Goal: Information Seeking & Learning: Check status

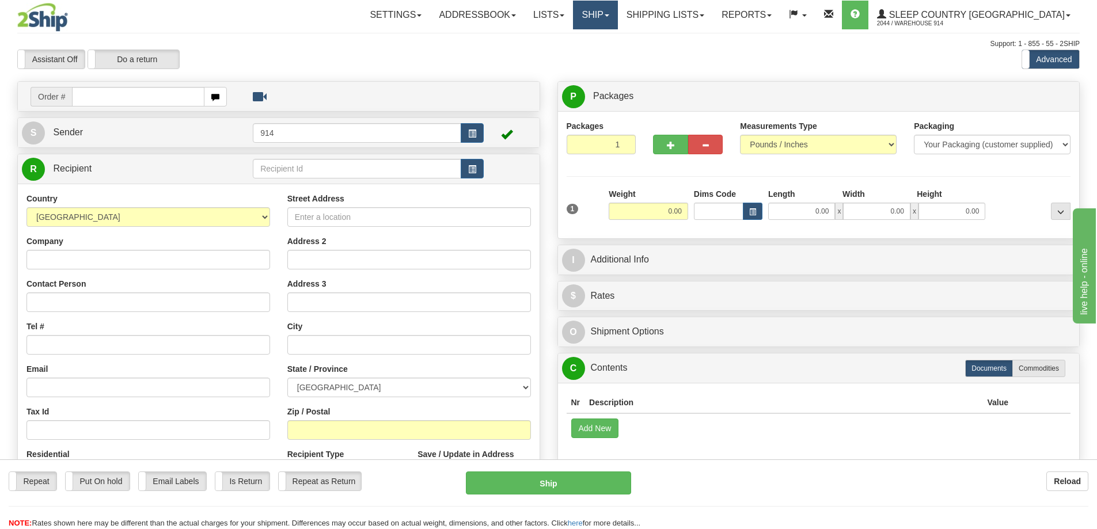
click at [617, 14] on link "Ship" at bounding box center [595, 15] width 44 height 29
click at [617, 48] on link "OnHold / Order Queue" at bounding box center [565, 55] width 104 height 15
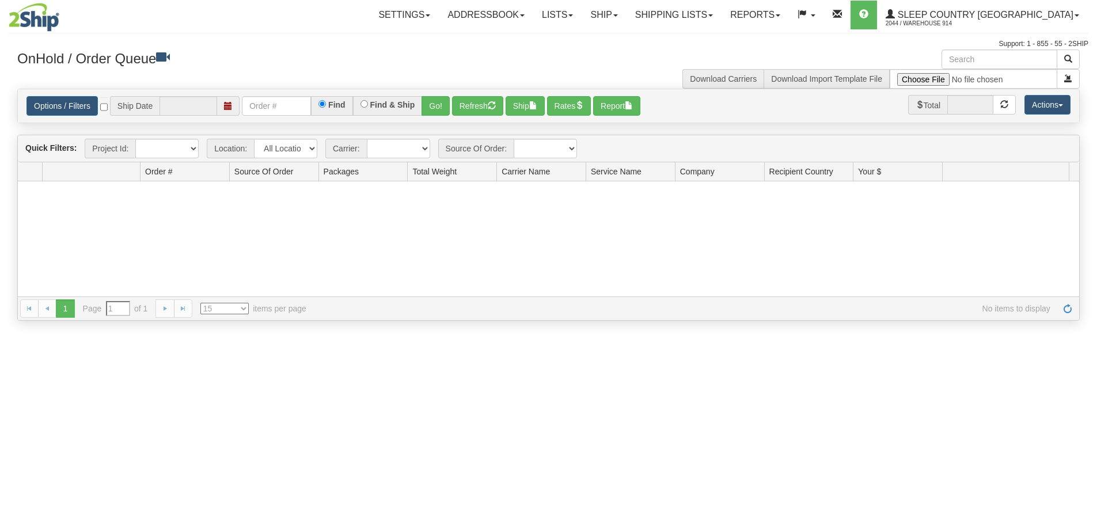
type input "08/29/2025"
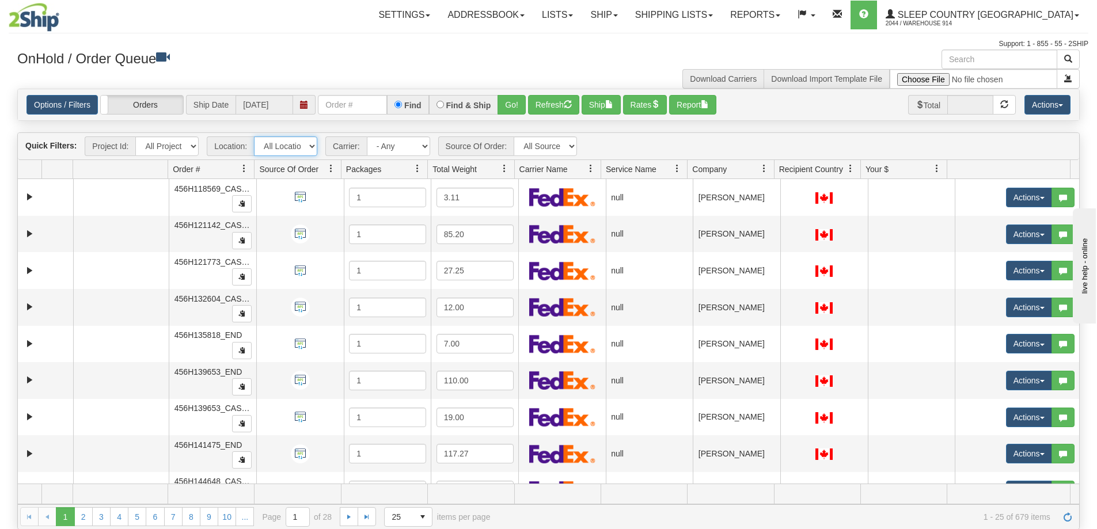
click at [310, 148] on select "All Locations 914 9009 CASPC END SLE BEDDN ZINUC" at bounding box center [285, 146] width 63 height 20
select select "7603"
click at [254, 136] on select "All Locations 914 9009 CASPC END SLE BEDDN ZINUC" at bounding box center [285, 146] width 63 height 20
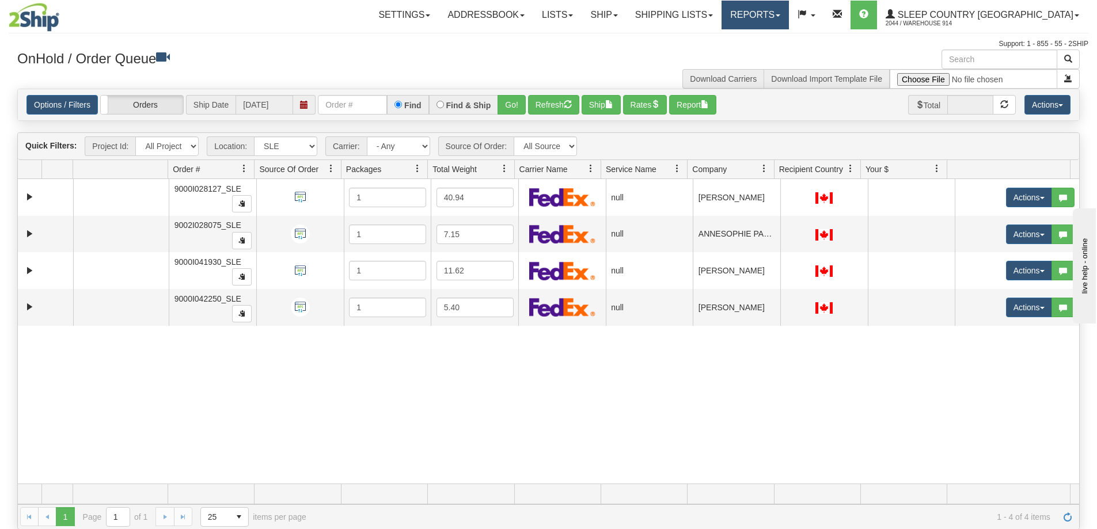
click at [789, 11] on link "Reports" at bounding box center [754, 15] width 67 height 29
click at [727, 42] on span "Standard" at bounding box center [710, 40] width 33 height 9
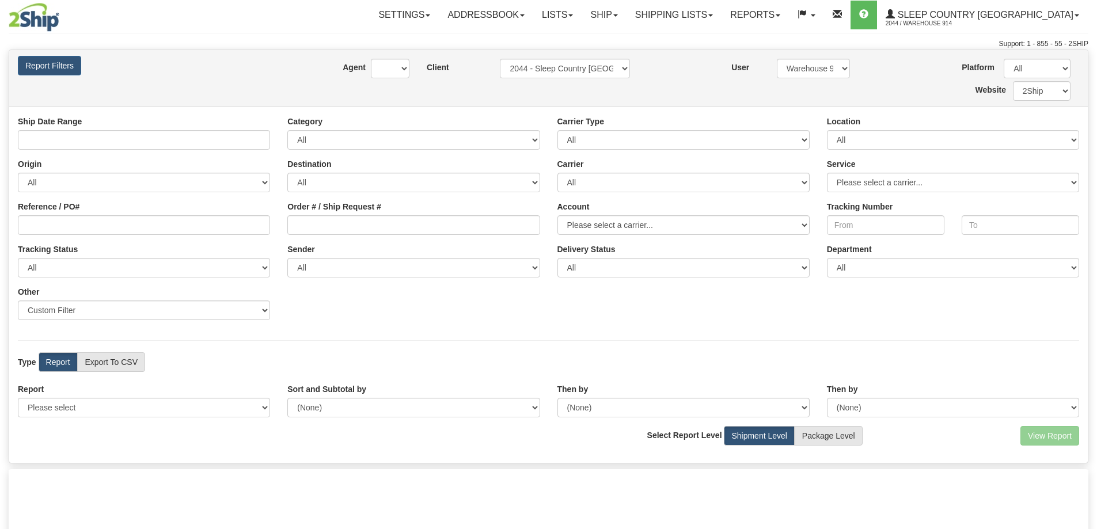
type input "[DATE] And [DATE]"
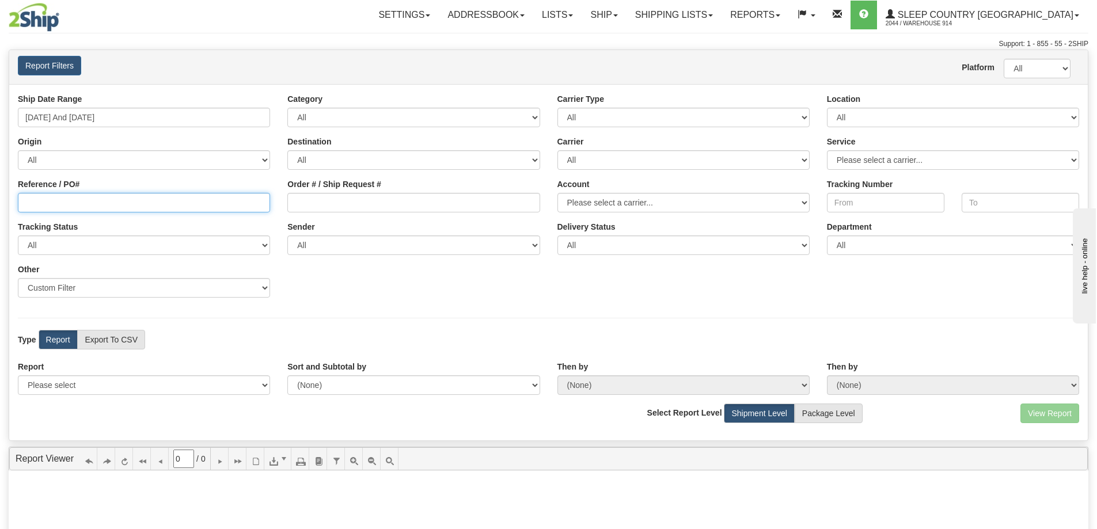
click at [87, 211] on input "Reference / PO#" at bounding box center [144, 203] width 252 height 20
paste input "9000H933538"
type input "9000H933538"
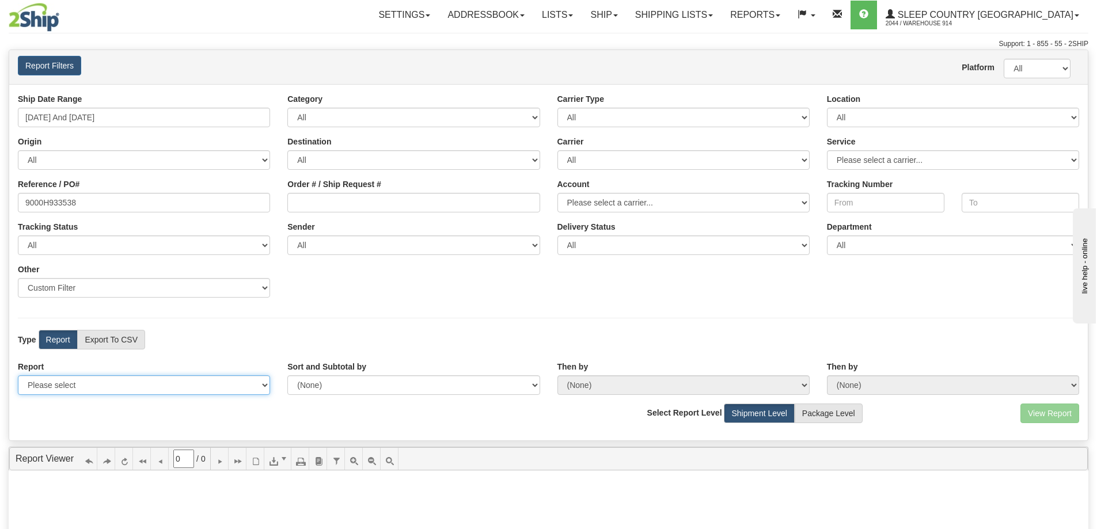
click at [123, 386] on select "Please select 1 Line Shipment Report Address Detail Basic Shipment Overview Can…" at bounding box center [144, 385] width 252 height 20
select select "Users\Contents Detail.trdx"
click at [18, 375] on select "Please select 1 Line Shipment Report Address Detail Basic Shipment Overview Can…" at bounding box center [144, 385] width 252 height 20
click at [1041, 419] on button "View Report" at bounding box center [1049, 414] width 59 height 20
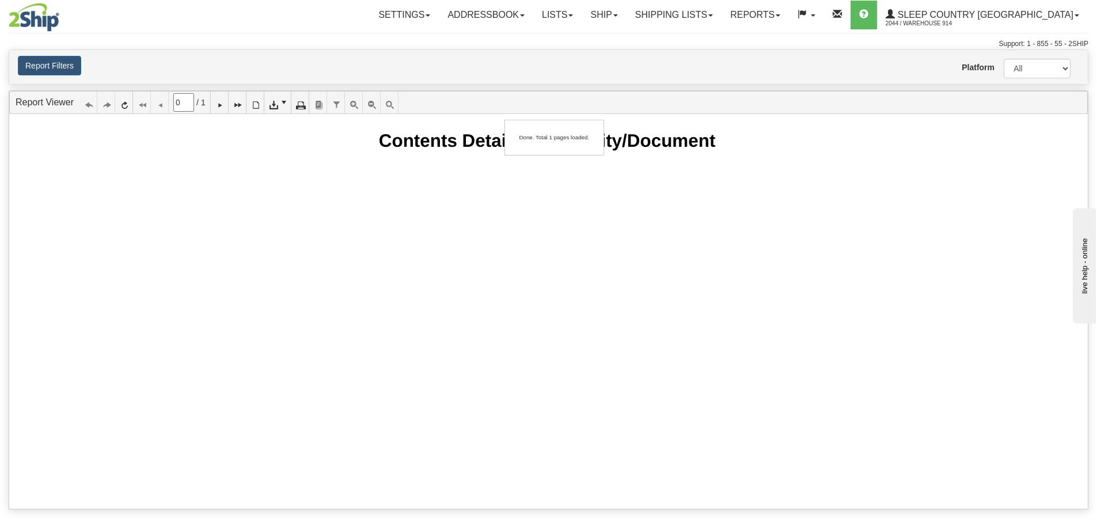
type input "1"
